Goal: Task Accomplishment & Management: Manage account settings

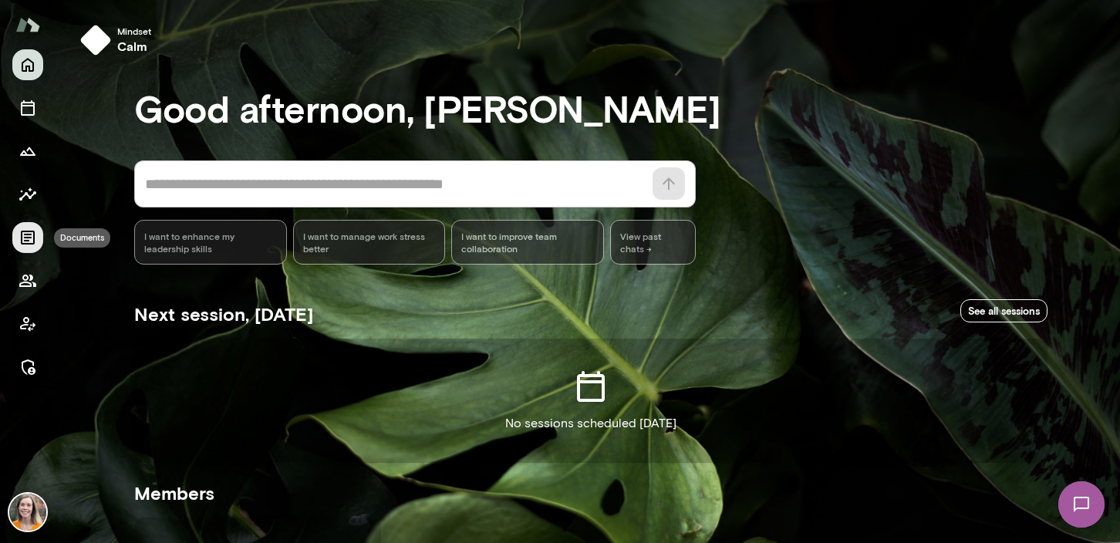
click at [22, 232] on icon "Documents" at bounding box center [28, 237] width 19 height 19
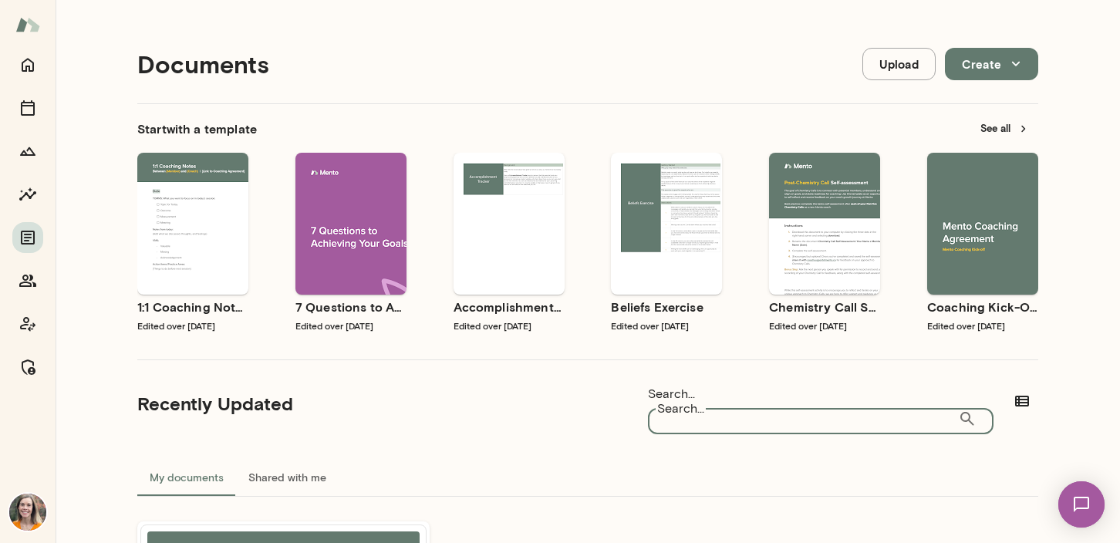
click at [770, 409] on input "Search..." at bounding box center [803, 418] width 310 height 31
type input "**********"
click at [989, 125] on button "See all" at bounding box center [1004, 128] width 67 height 24
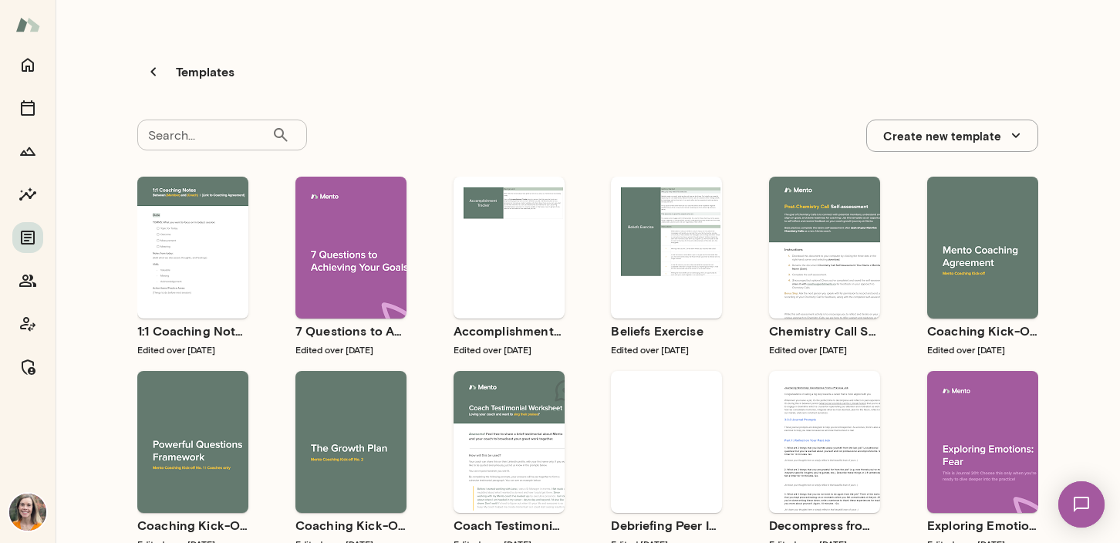
click at [187, 120] on div "Search... ​ Search..." at bounding box center [222, 136] width 170 height 32
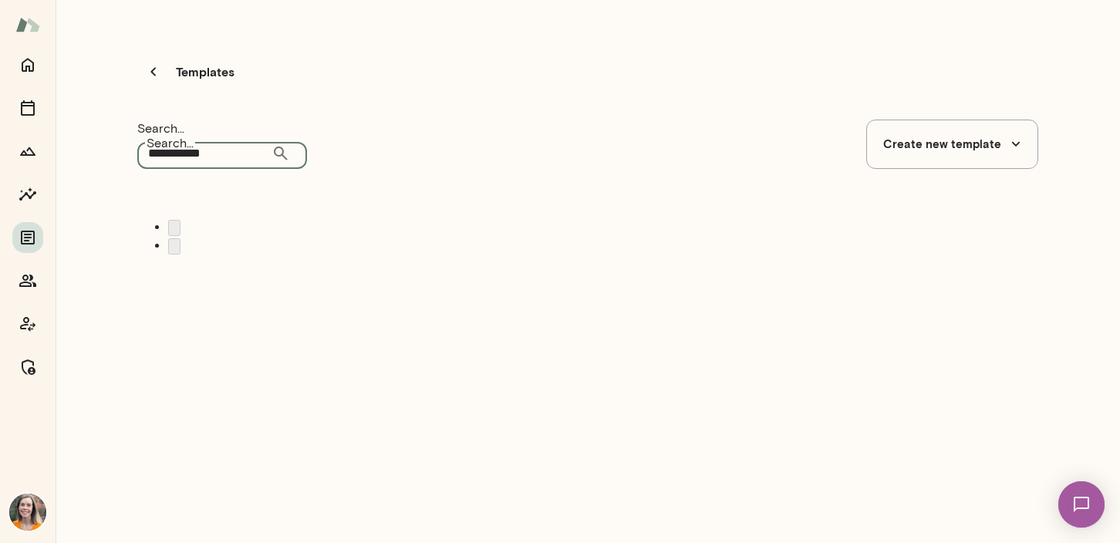
drag, startPoint x: 224, startPoint y: 116, endPoint x: 133, endPoint y: 112, distance: 91.1
click at [133, 113] on div "**********" at bounding box center [587, 152] width 925 height 280
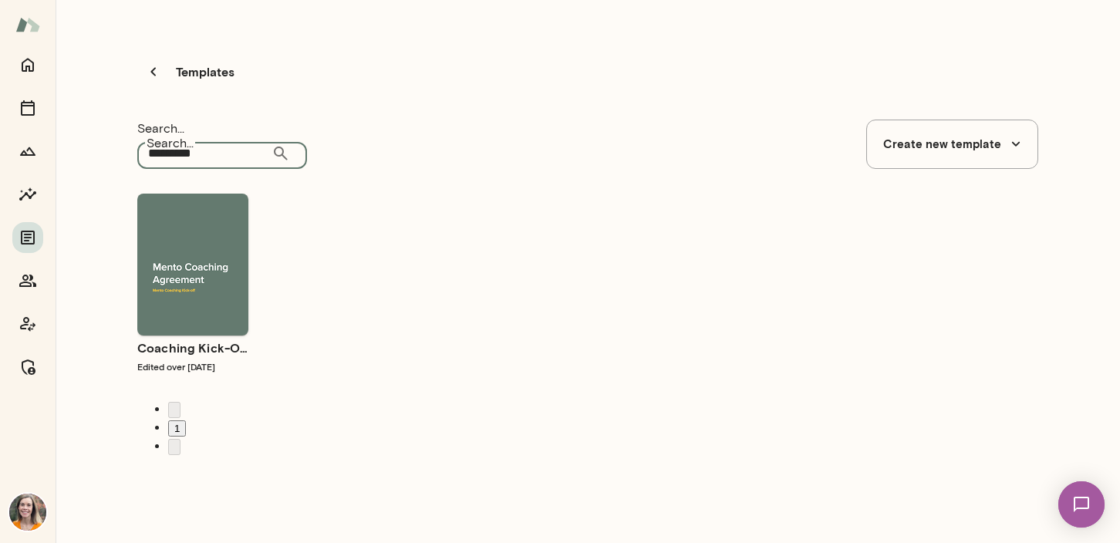
drag, startPoint x: 220, startPoint y: 114, endPoint x: 117, endPoint y: 113, distance: 102.6
click at [117, 113] on div "Templates Search... ********* ​ Search... Create new template Use template Prev…" at bounding box center [588, 277] width 1064 height 555
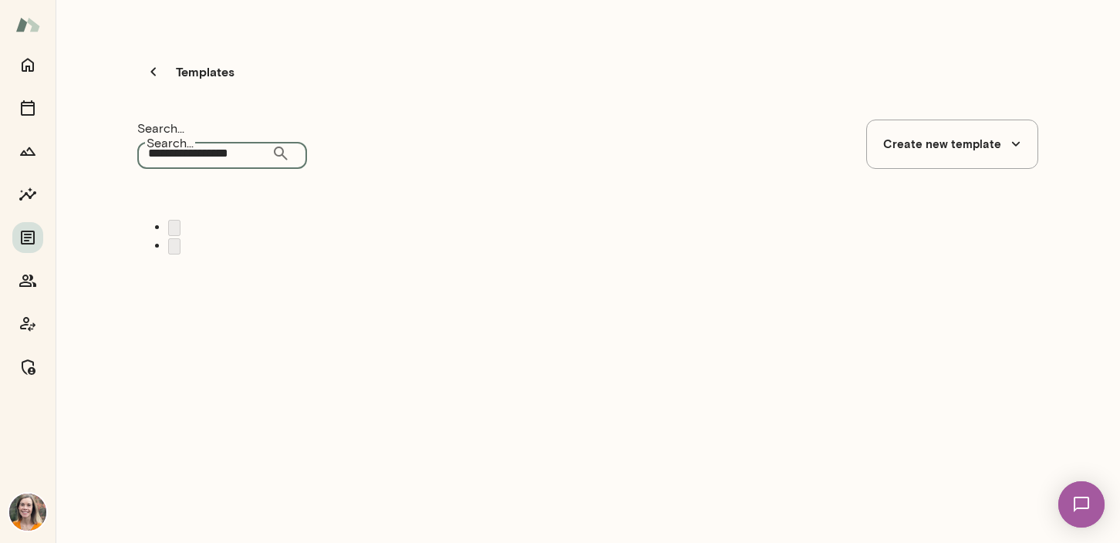
drag, startPoint x: 249, startPoint y: 113, endPoint x: 140, endPoint y: 107, distance: 109.6
click at [137, 138] on input "**********" at bounding box center [204, 153] width 134 height 31
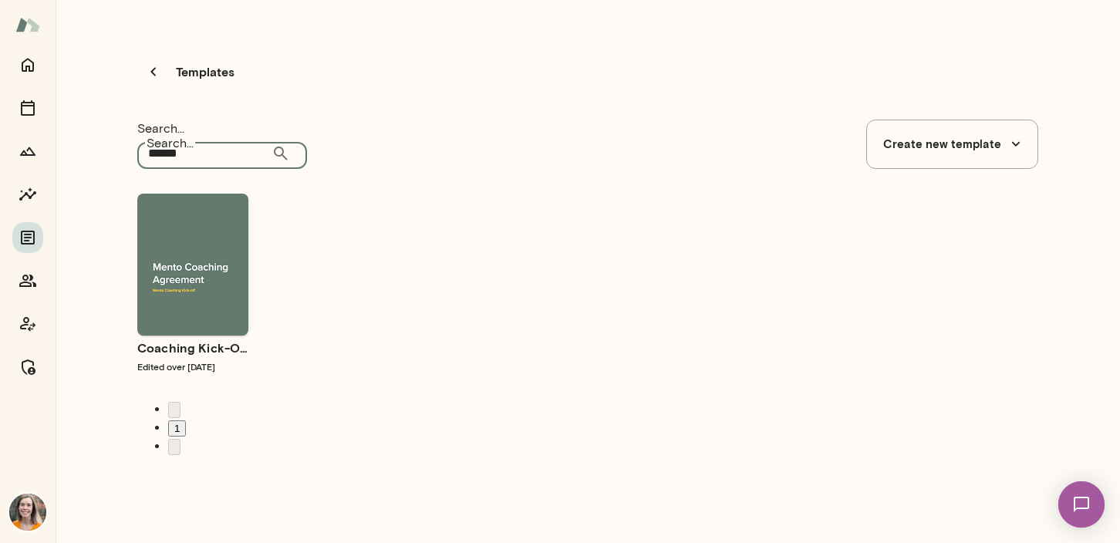
type input "******"
click at [201, 271] on span "Preview" at bounding box center [202, 277] width 35 height 12
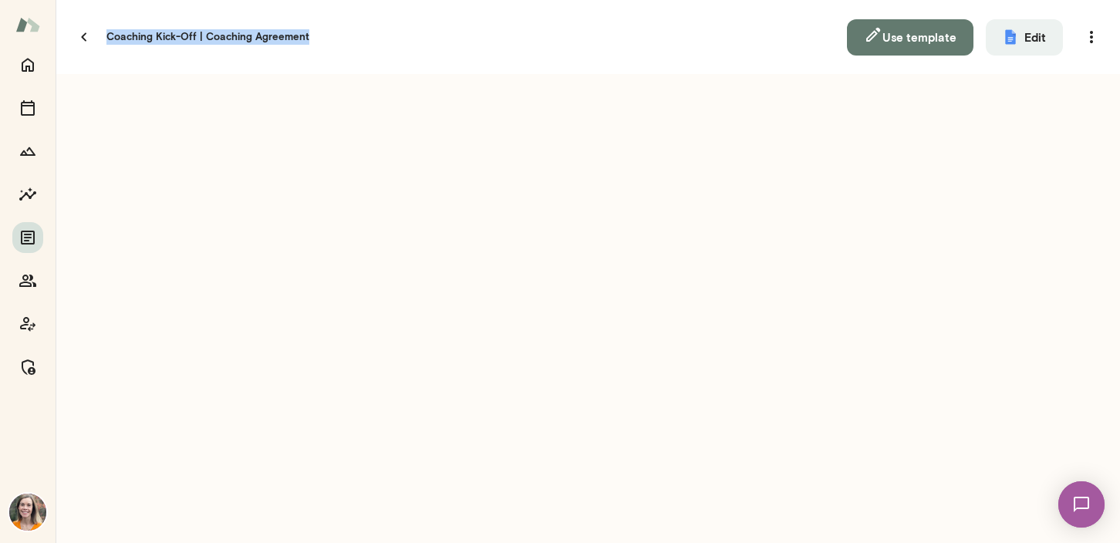
drag, startPoint x: 465, startPoint y: 25, endPoint x: 109, endPoint y: 21, distance: 356.3
click at [109, 29] on h5 "Coaching Kick-Off | Coaching Agreement" at bounding box center [207, 36] width 203 height 15
copy h5 "Coaching Kick-Off | Coaching Agreement"
click at [917, 25] on button "Use template" at bounding box center [910, 37] width 126 height 36
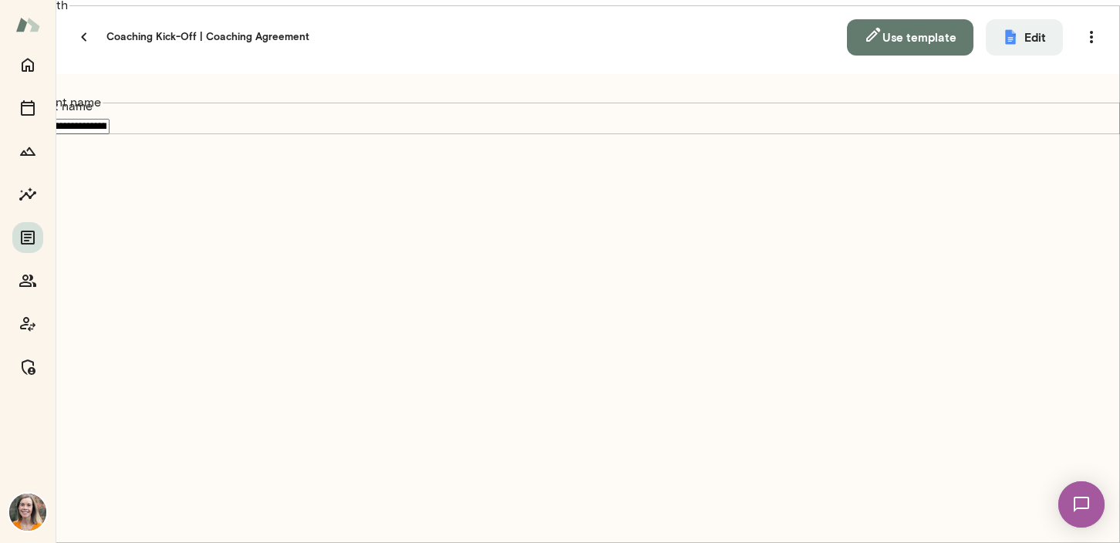
click at [915, 29] on button "Use template" at bounding box center [910, 37] width 126 height 36
click at [80, 28] on icon "button" at bounding box center [84, 37] width 19 height 19
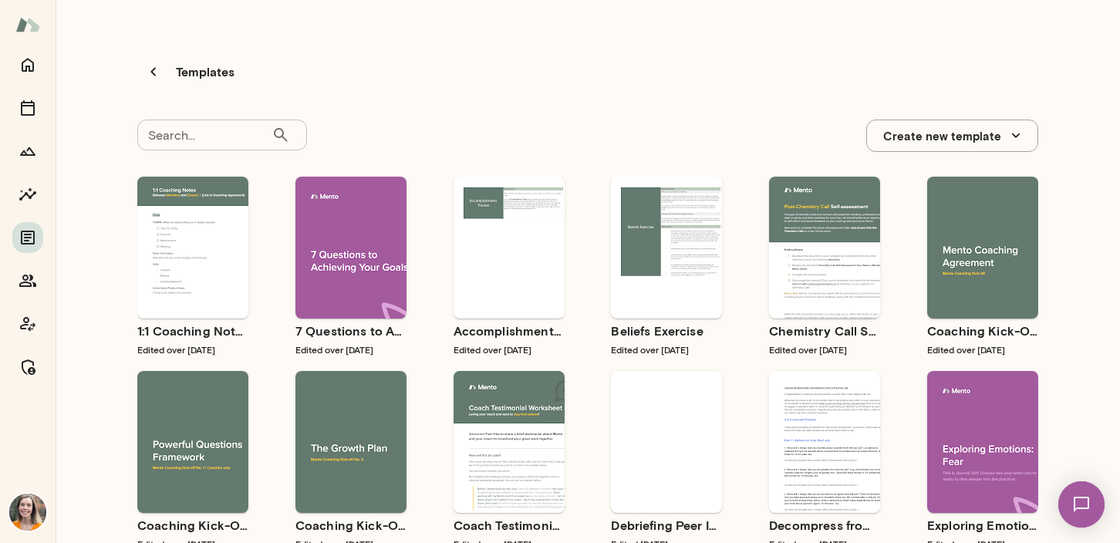
click at [210, 120] on input "Search..." at bounding box center [204, 135] width 134 height 31
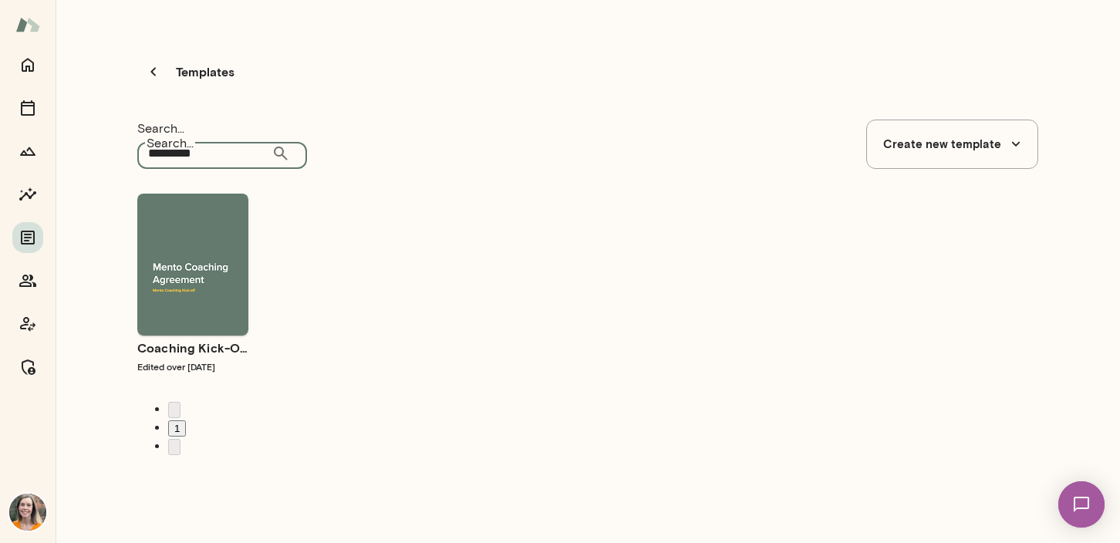
type input "*********"
click at [206, 245] on span "Use template" at bounding box center [202, 251] width 56 height 12
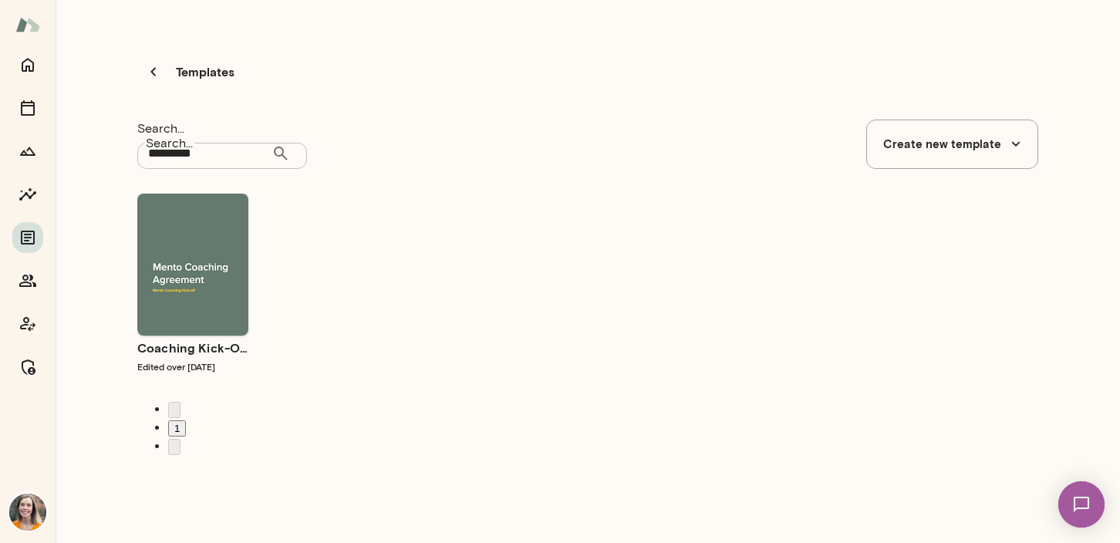
click at [197, 194] on div "Use template Preview" at bounding box center [192, 265] width 111 height 142
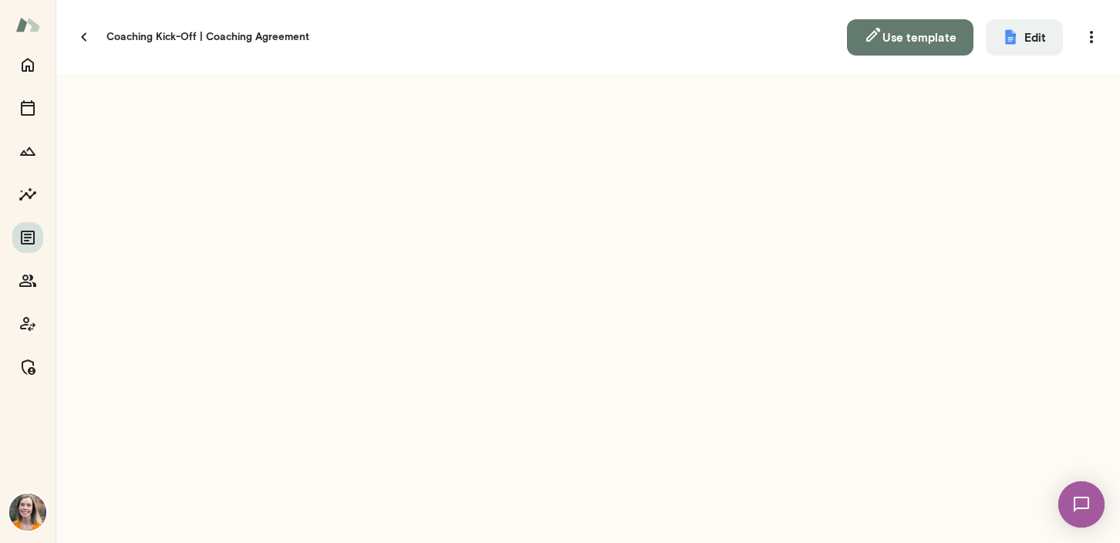
click at [912, 29] on button "Use template" at bounding box center [910, 37] width 126 height 36
click at [25, 279] on icon "Members" at bounding box center [27, 281] width 17 height 12
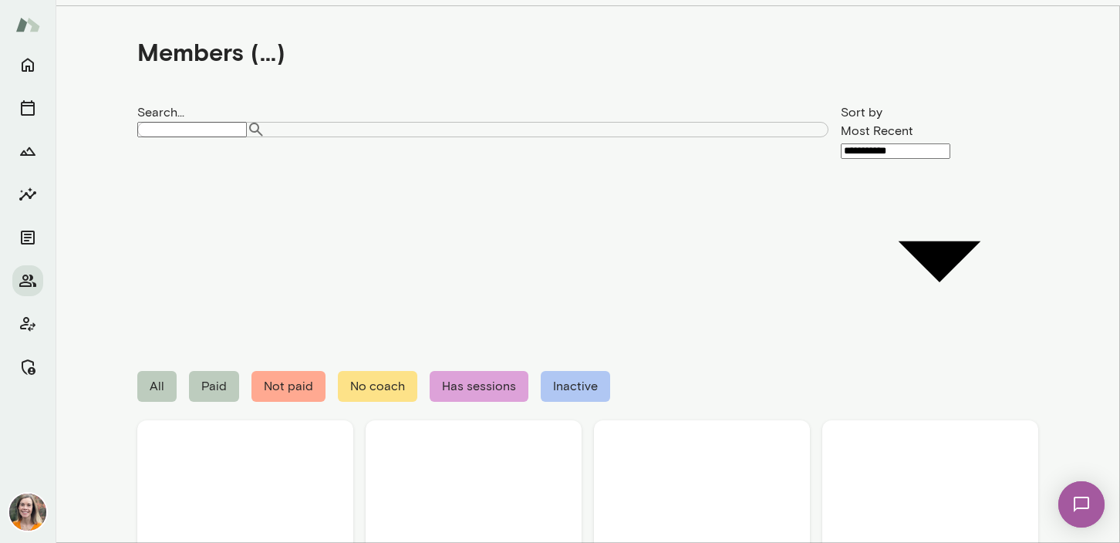
click at [184, 122] on input "Search..." at bounding box center [192, 129] width 110 height 15
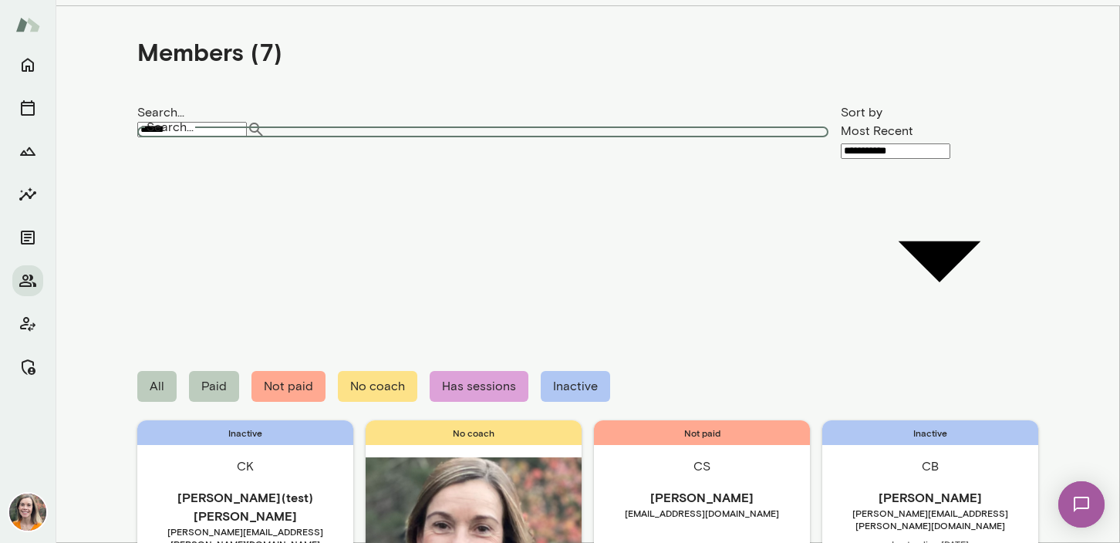
type input "******"
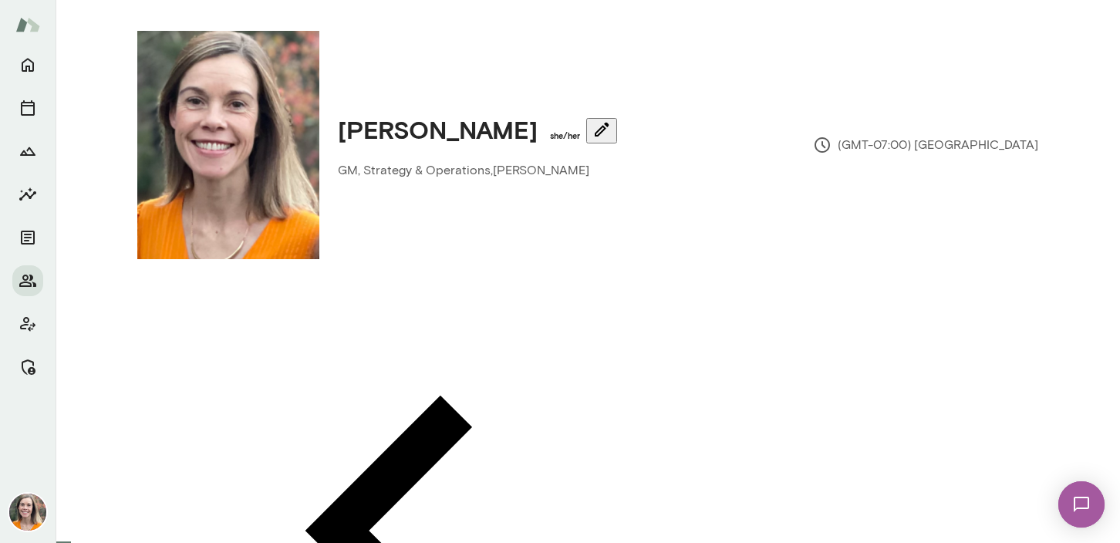
click at [548, 130] on div "Coach Coach" at bounding box center [560, 97] width 1120 height 63
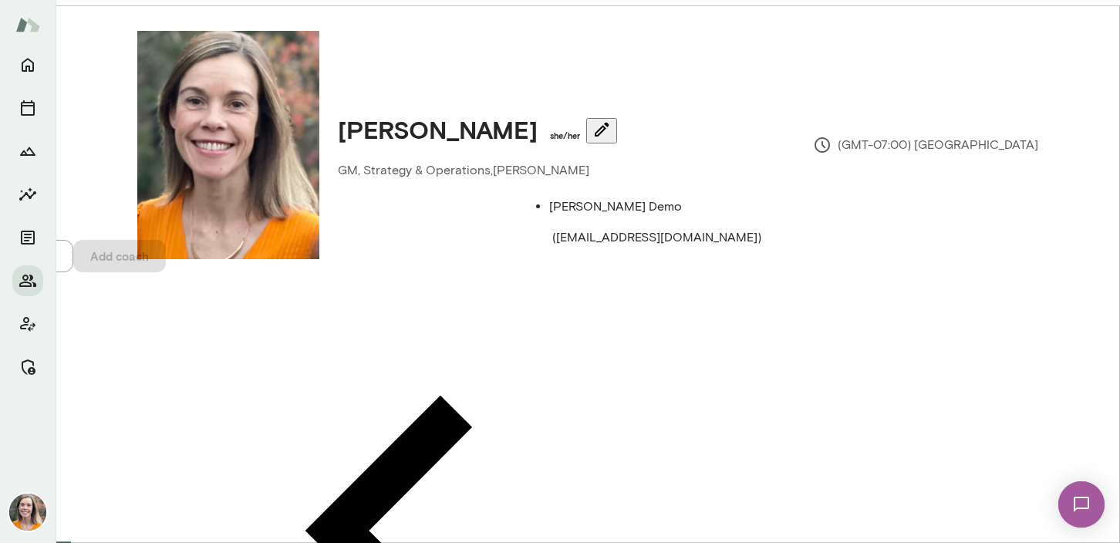
click at [615, 230] on span "( mentocoachdemo@gmail.com )" at bounding box center [656, 237] width 209 height 15
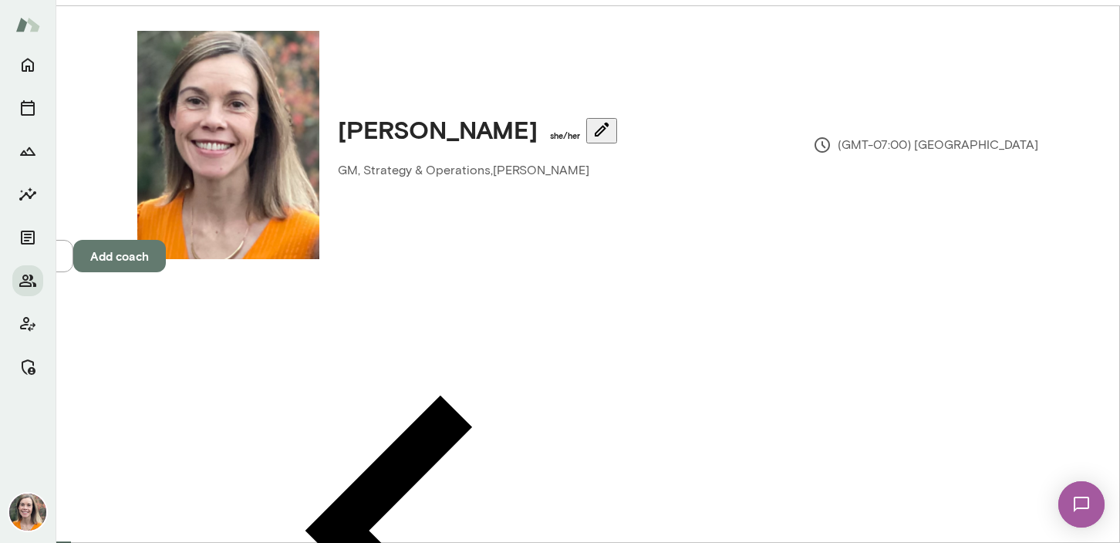
type input "**********"
click at [166, 272] on button "Add coach" at bounding box center [119, 256] width 93 height 32
click at [28, 234] on icon "Documents" at bounding box center [28, 238] width 14 height 14
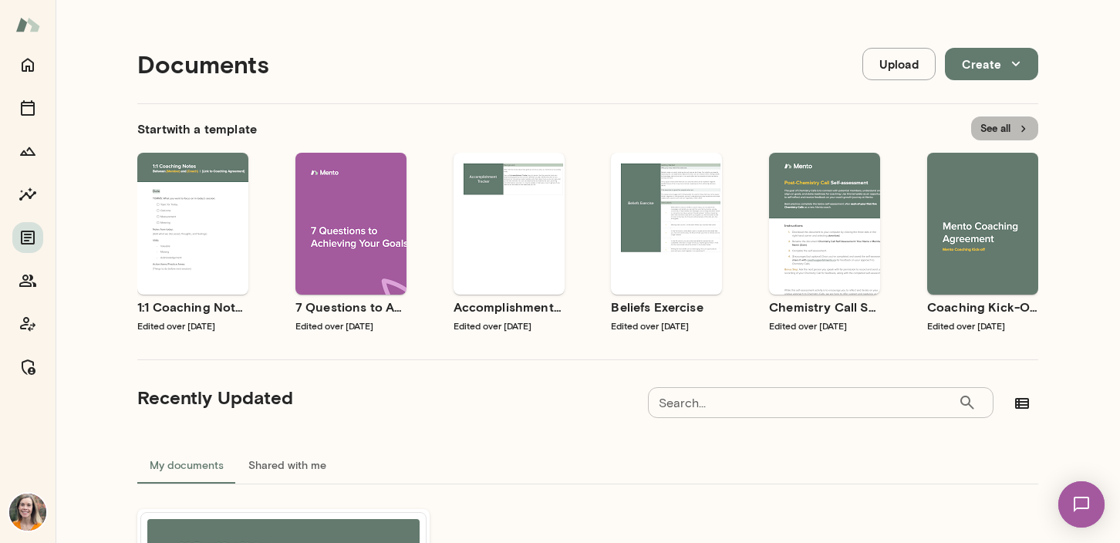
click at [1006, 126] on button "See all" at bounding box center [1004, 128] width 67 height 24
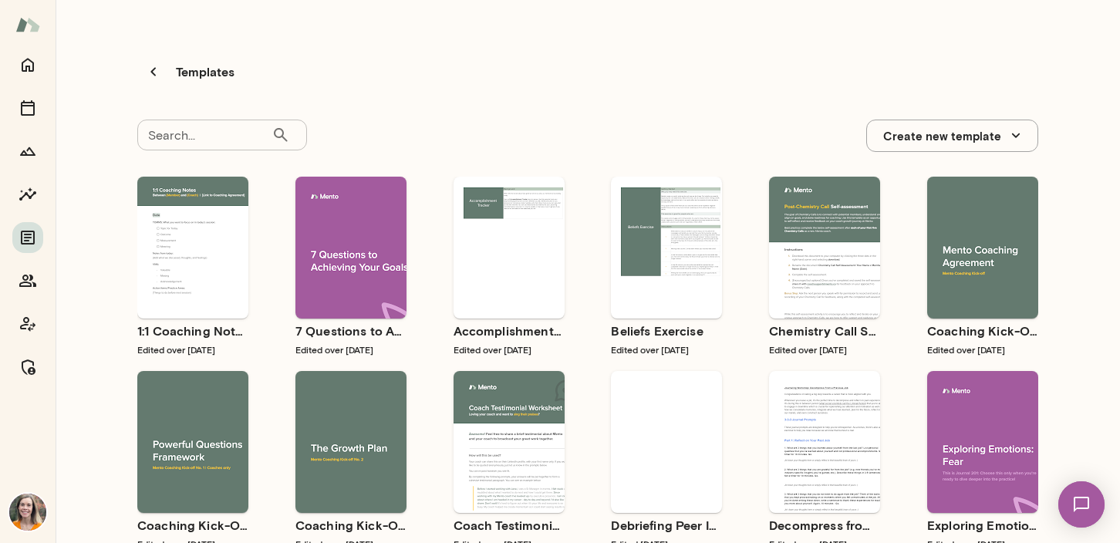
click at [178, 120] on div "Search... ​ Search..." at bounding box center [222, 136] width 170 height 32
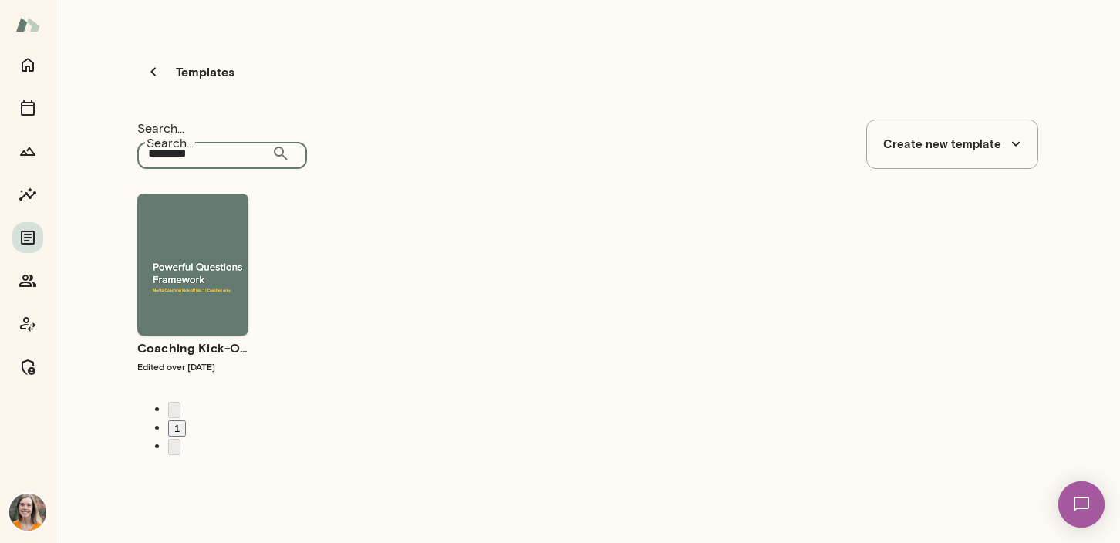
type input "********"
click at [224, 339] on h6 "Coaching Kick-Off No. 1 | Powerful Questions [Coaches Only]" at bounding box center [192, 348] width 111 height 19
click at [209, 194] on div "Use template Preview" at bounding box center [192, 265] width 111 height 142
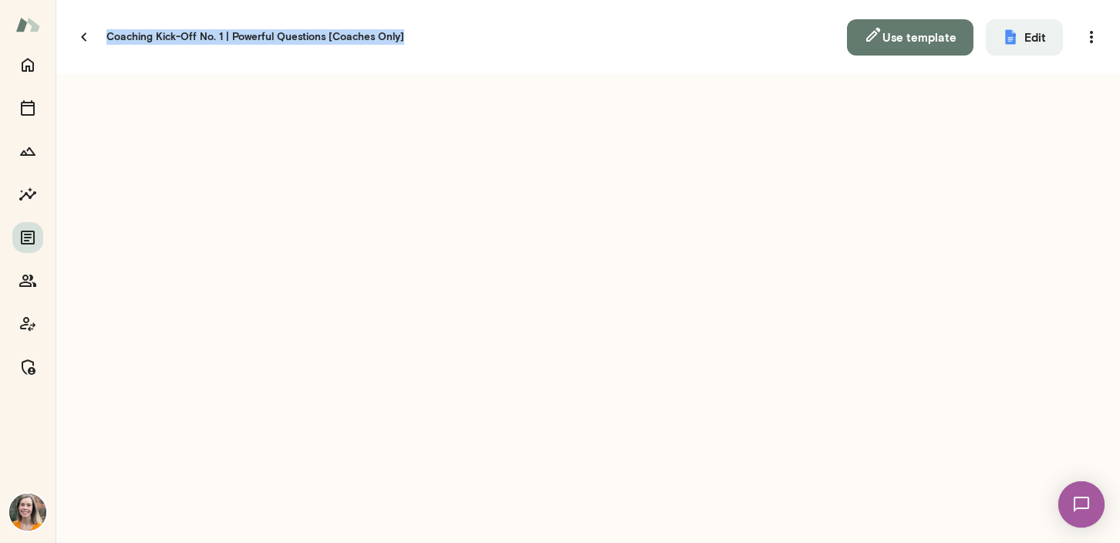
drag, startPoint x: 109, startPoint y: 25, endPoint x: 646, endPoint y: 29, distance: 537.5
click at [646, 29] on div "Coaching Kick-Off No. 1 | Powerful Questions [Coaches Only]" at bounding box center [457, 36] width 779 height 49
copy h5 "Coaching Kick-Off No. 1 | Powerful Questions [Coaches Only]"
click at [918, 23] on button "Use template" at bounding box center [910, 37] width 126 height 36
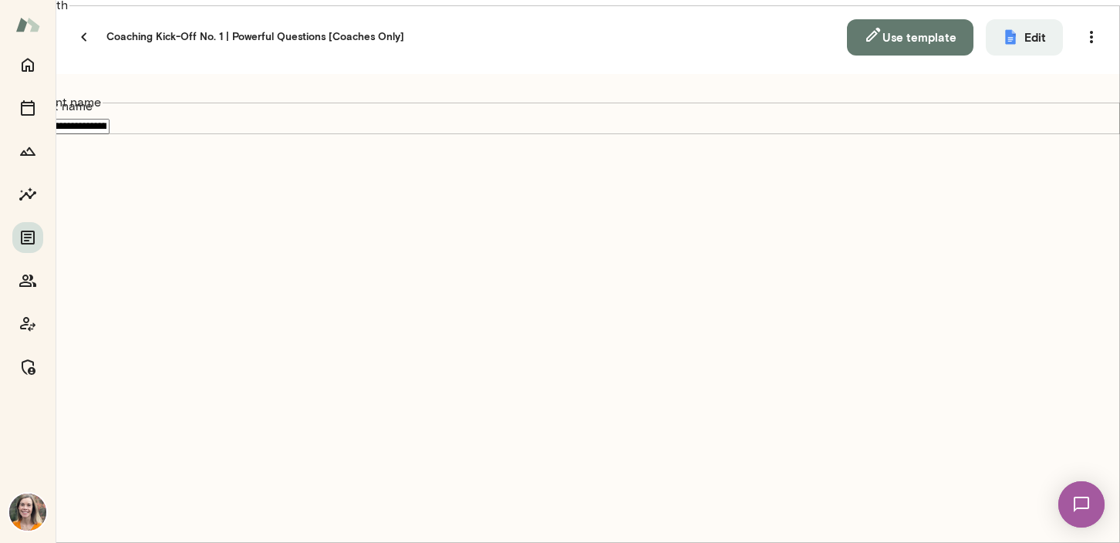
click at [30, 507] on img at bounding box center [27, 512] width 37 height 37
click at [28, 12] on div at bounding box center [565, 12] width 1107 height 0
click at [29, 329] on icon "Coach app" at bounding box center [28, 324] width 19 height 19
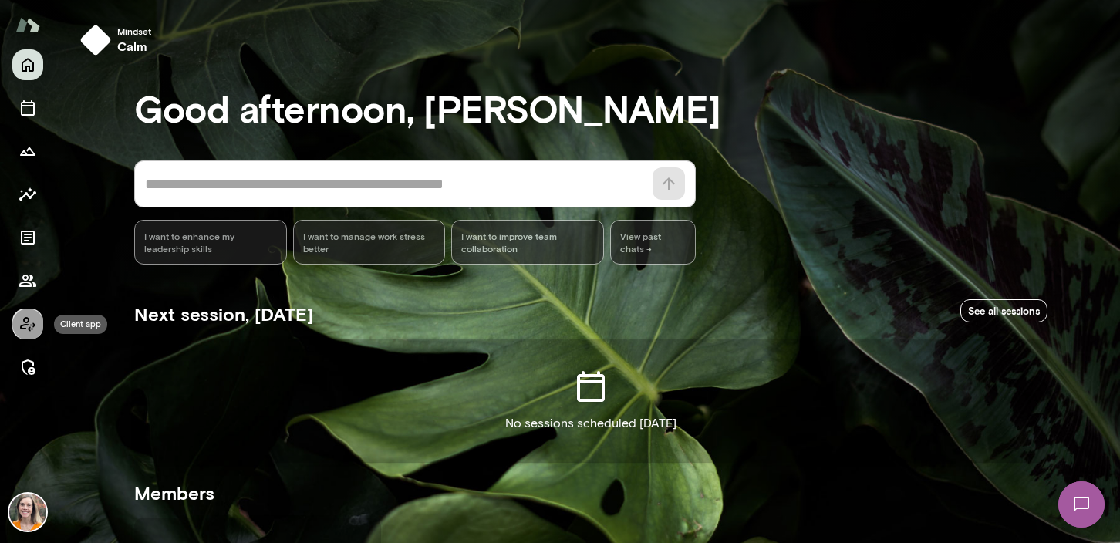
click at [26, 327] on icon "Client app" at bounding box center [28, 324] width 19 height 19
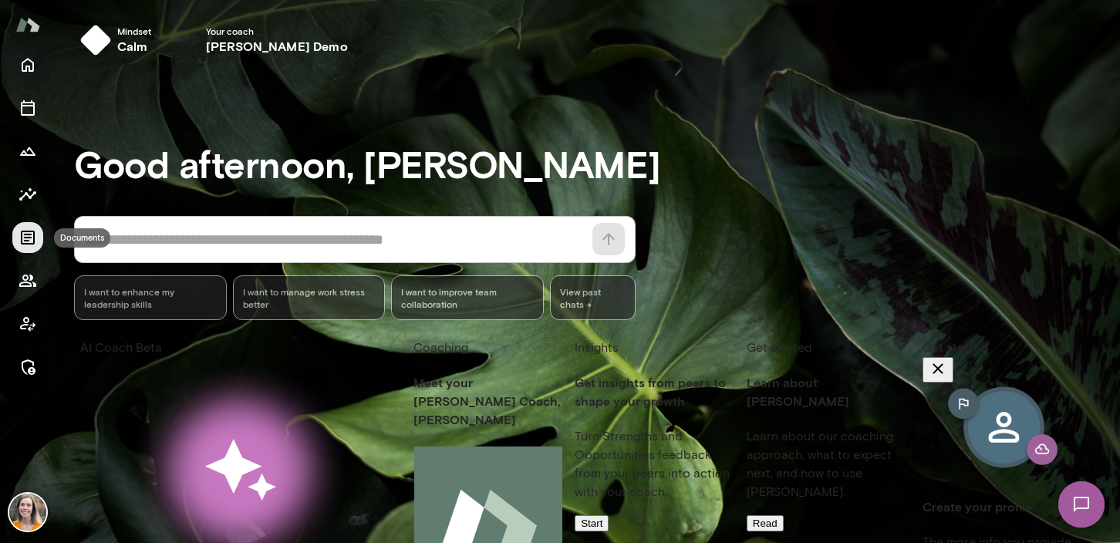
click at [25, 232] on icon "Documents" at bounding box center [28, 237] width 19 height 19
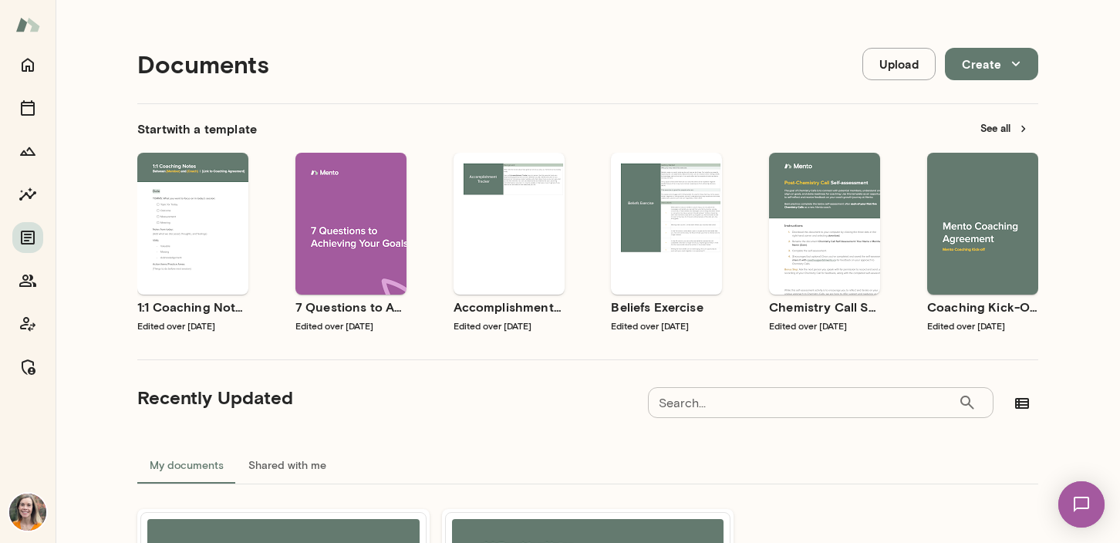
scroll to position [251, 0]
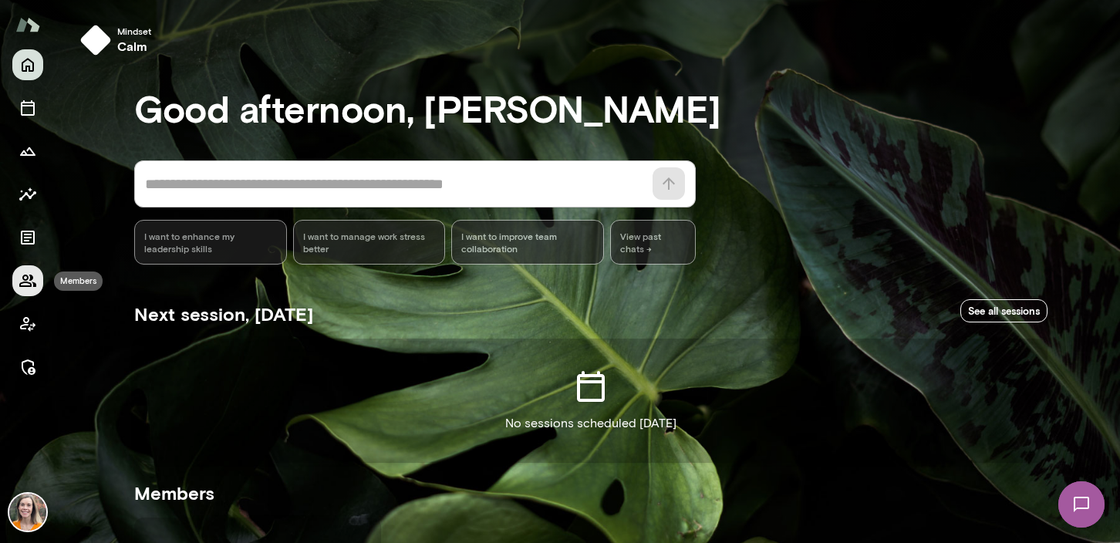
click at [32, 278] on icon "Members" at bounding box center [27, 281] width 17 height 12
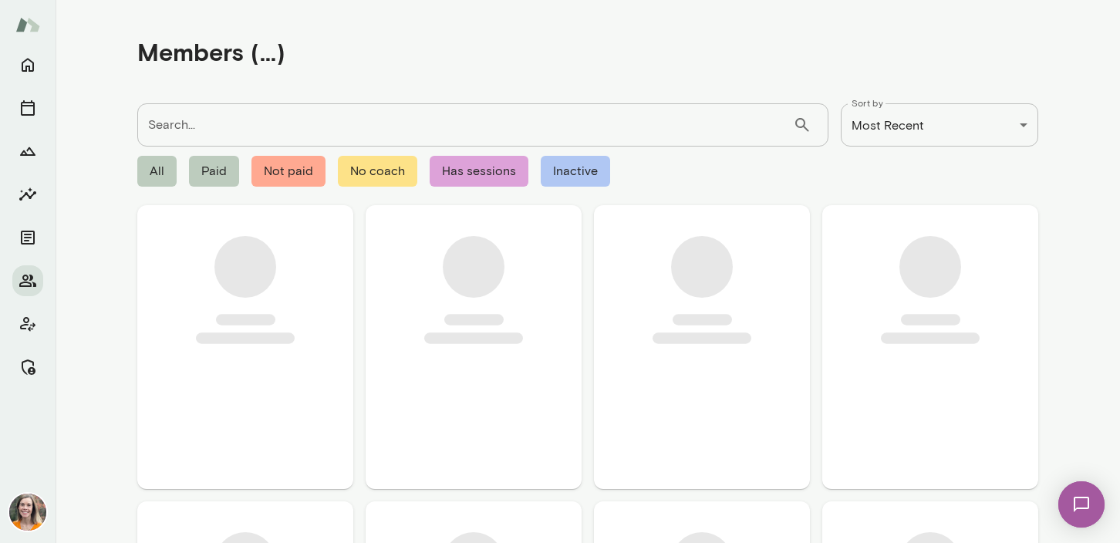
click at [181, 126] on input "Search..." at bounding box center [465, 124] width 656 height 43
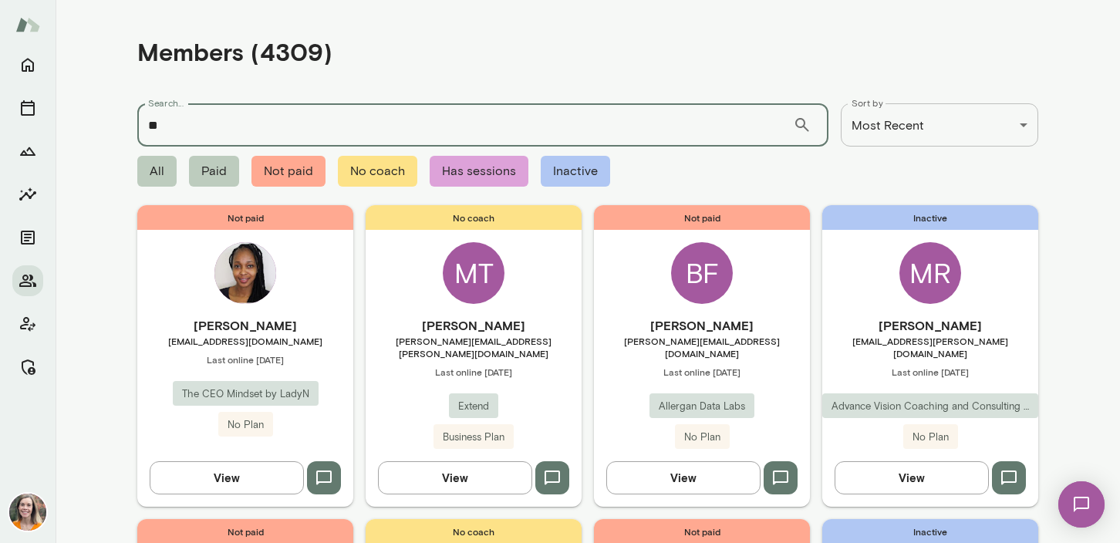
type input "*"
click at [25, 364] on icon "Manage" at bounding box center [28, 367] width 19 height 19
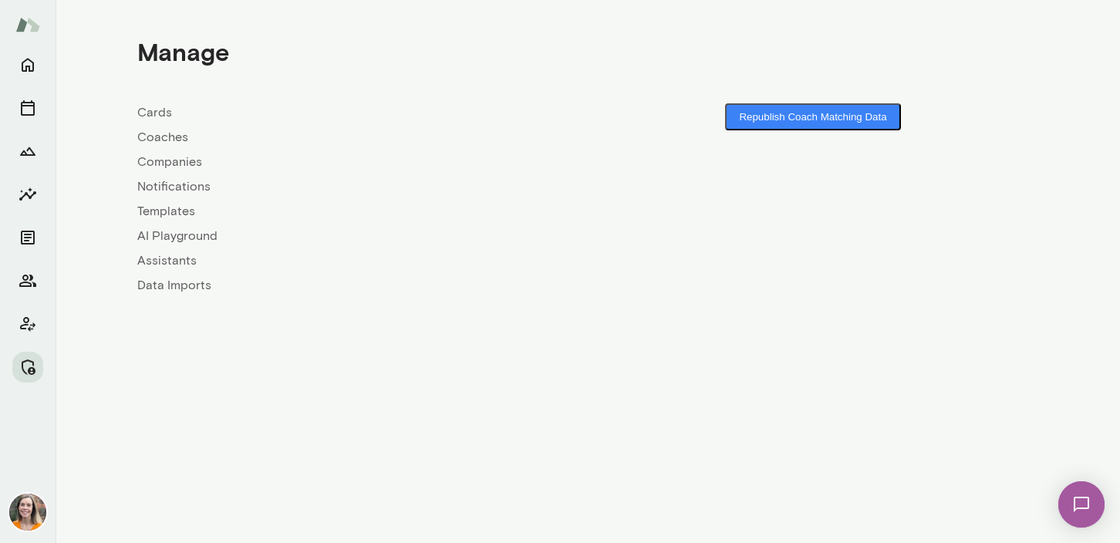
click at [171, 136] on link "Coaches" at bounding box center [362, 137] width 450 height 19
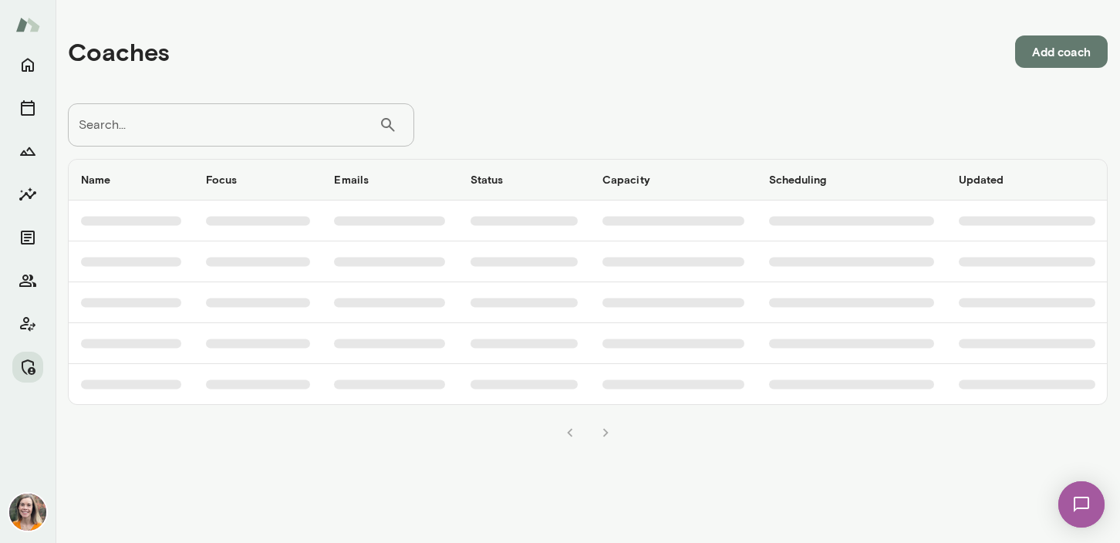
click at [231, 126] on input "Search..." at bounding box center [223, 124] width 311 height 43
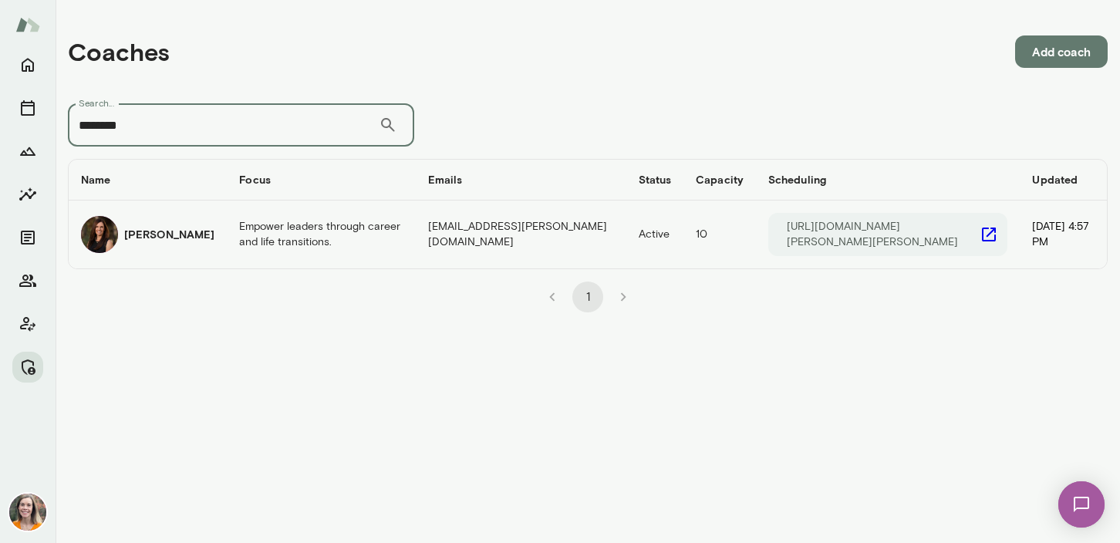
type input "********"
click at [227, 234] on td "Empower leaders through career and life transitions." at bounding box center [321, 235] width 188 height 68
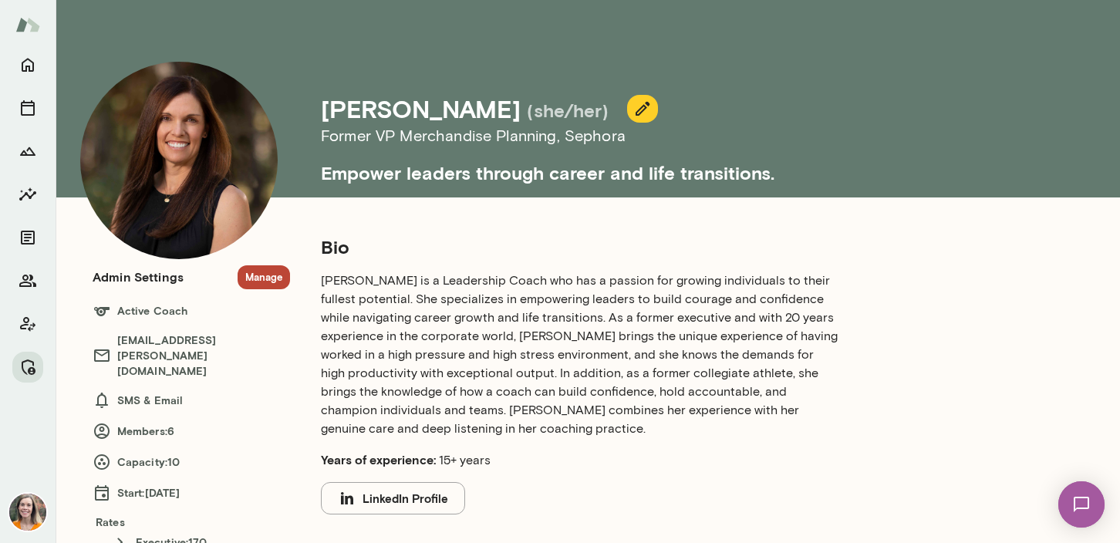
click at [265, 281] on button "Manage" at bounding box center [264, 277] width 52 height 24
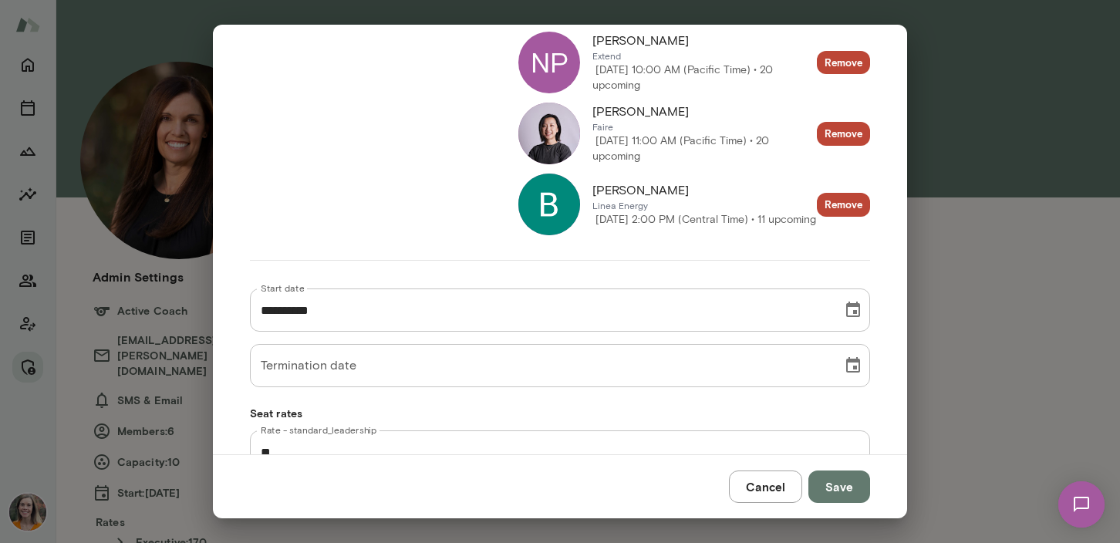
scroll to position [459, 0]
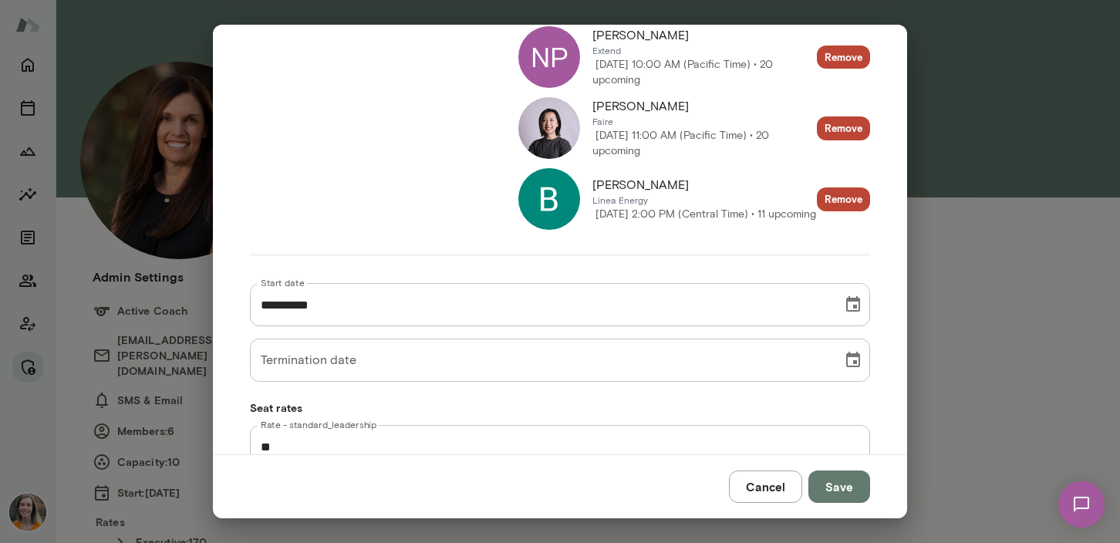
click at [766, 492] on button "Cancel" at bounding box center [765, 486] width 73 height 32
